Goal: Task Accomplishment & Management: Use online tool/utility

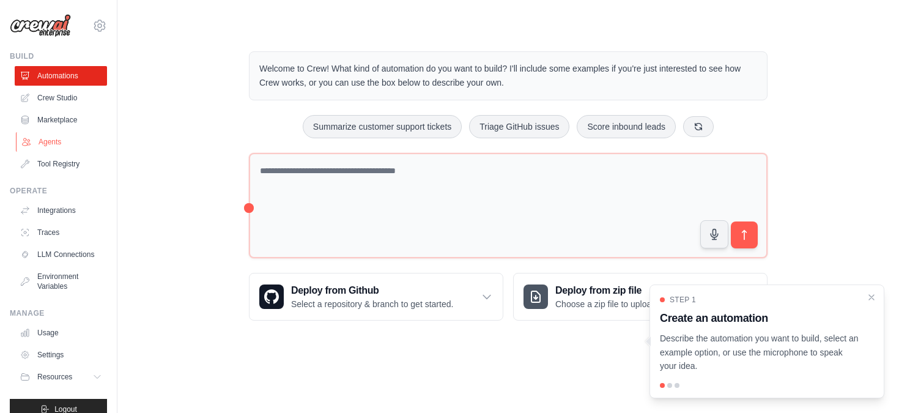
click at [60, 141] on link "Agents" at bounding box center [62, 142] width 92 height 20
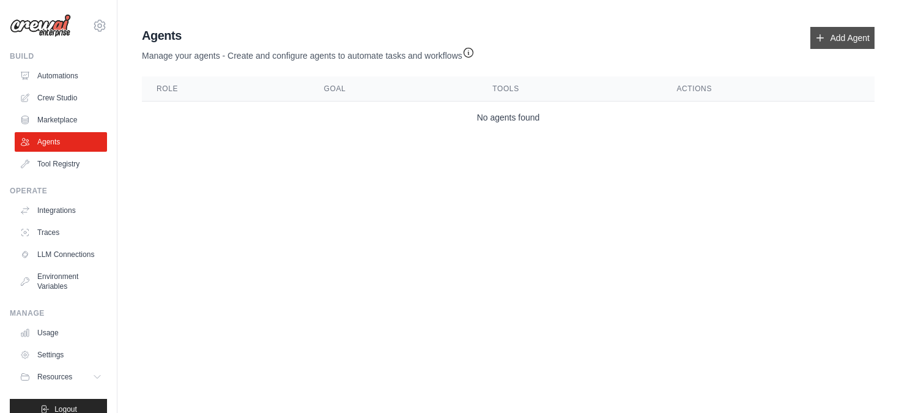
click at [839, 39] on link "Add Agent" at bounding box center [842, 38] width 64 height 22
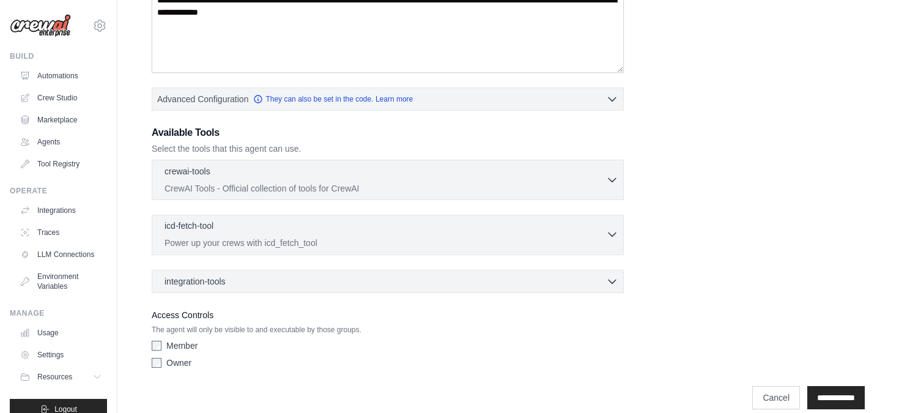
scroll to position [237, 0]
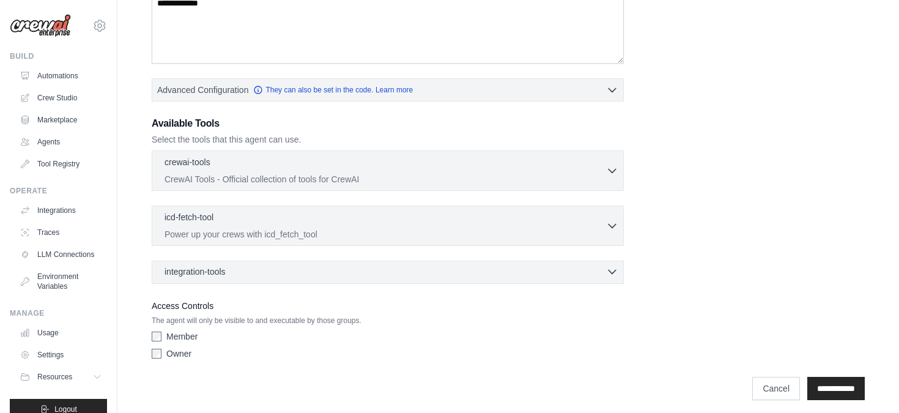
click at [285, 270] on div "integration-tools 0 selected" at bounding box center [391, 271] width 454 height 12
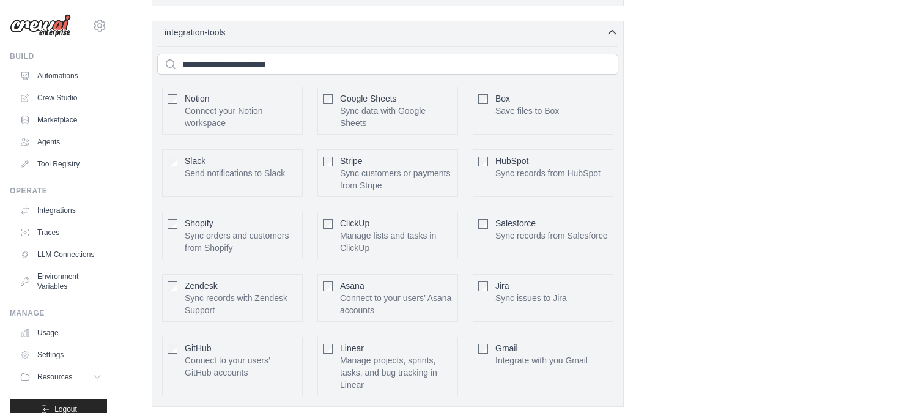
scroll to position [421, 0]
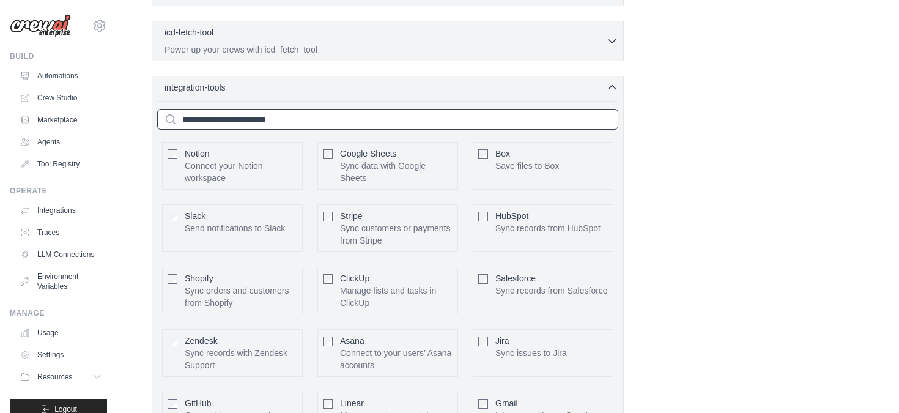
click at [361, 120] on input "text" at bounding box center [387, 119] width 461 height 21
click at [380, 106] on div "Notion Connect your Notion workspace Box Slack" at bounding box center [387, 278] width 461 height 355
click at [376, 102] on div "Notion Connect your Notion workspace Box Slack" at bounding box center [387, 278] width 461 height 355
click at [606, 90] on icon "button" at bounding box center [612, 87] width 12 height 12
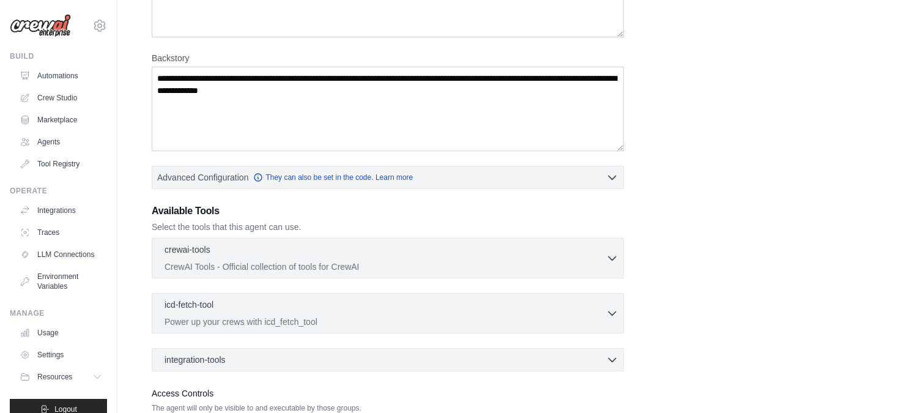
scroll to position [135, 0]
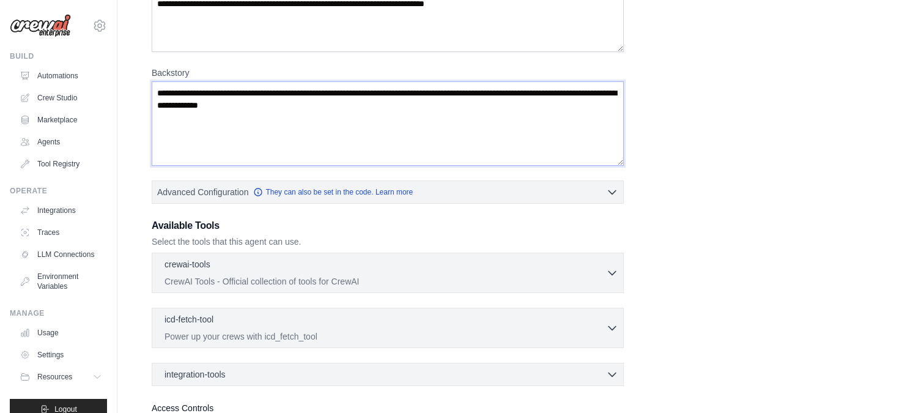
click at [320, 102] on textarea "Backstory" at bounding box center [388, 123] width 472 height 84
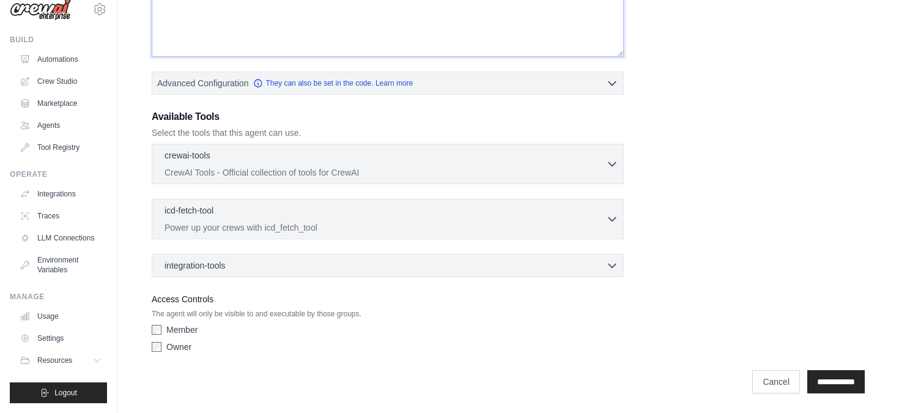
scroll to position [17, 0]
